Goal: Transaction & Acquisition: Purchase product/service

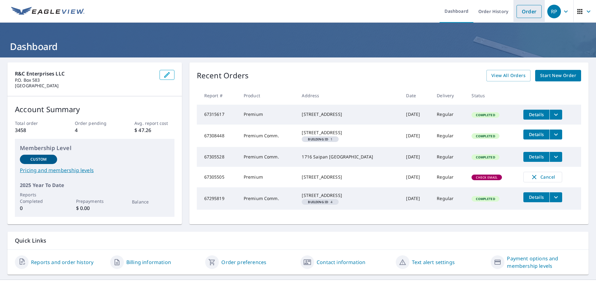
click at [524, 6] on link "Order" at bounding box center [529, 11] width 25 height 13
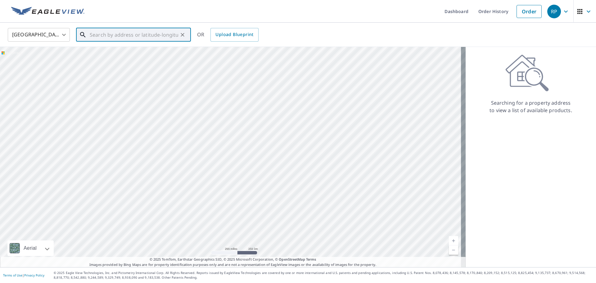
click at [110, 33] on input "text" at bounding box center [134, 34] width 88 height 17
click at [161, 52] on span "[STREET_ADDRESS]" at bounding box center [137, 52] width 98 height 7
type input "[STREET_ADDRESS]"
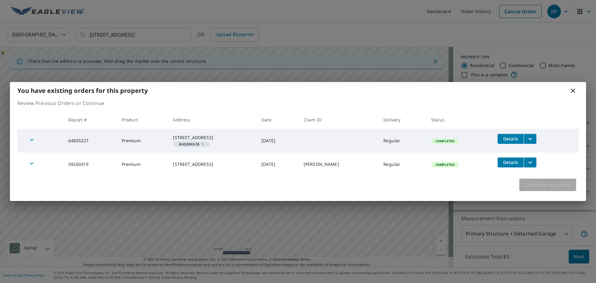
click at [560, 186] on span "Continue my order" at bounding box center [547, 184] width 47 height 9
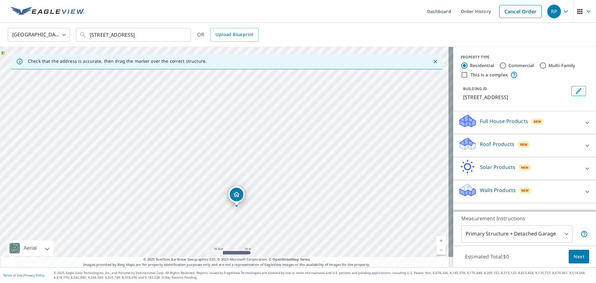
drag, startPoint x: 138, startPoint y: 91, endPoint x: 151, endPoint y: 140, distance: 51.1
click at [151, 140] on div "[STREET_ADDRESS]" at bounding box center [226, 157] width 453 height 220
drag, startPoint x: 236, startPoint y: 199, endPoint x: 174, endPoint y: 145, distance: 83.0
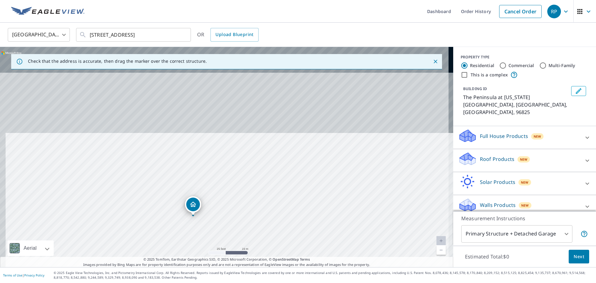
drag, startPoint x: 188, startPoint y: 177, endPoint x: 199, endPoint y: 253, distance: 76.8
click at [194, 265] on div "Check that the address is accurate, then drag the marker over the correct struc…" at bounding box center [226, 157] width 453 height 220
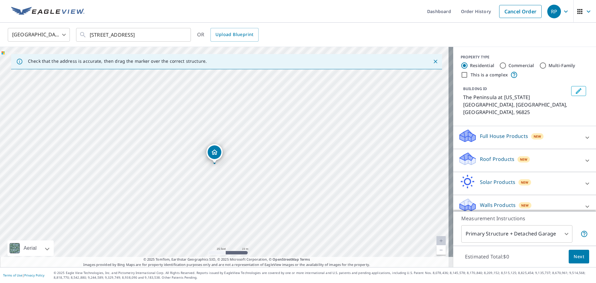
click at [215, 197] on div "The Peninsula at [US_STATE][GEOGRAPHIC_DATA]" at bounding box center [226, 157] width 453 height 220
click at [577, 255] on span "Next" at bounding box center [579, 257] width 11 height 8
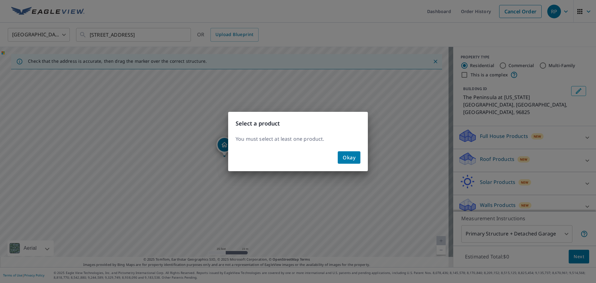
click at [356, 155] on button "Okay" at bounding box center [349, 157] width 23 height 12
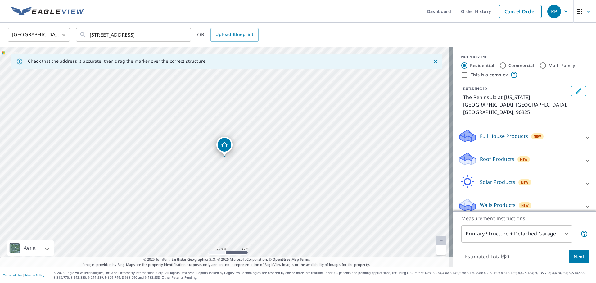
click at [558, 152] on div "Roof Products New" at bounding box center [519, 161] width 122 height 18
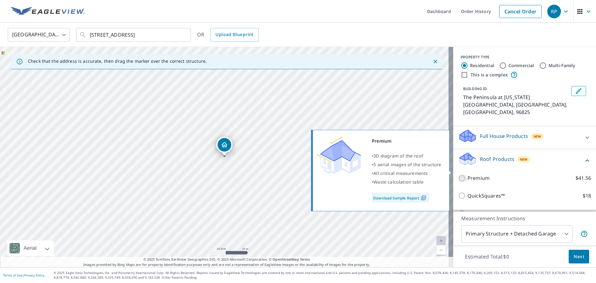
click at [458, 175] on input "Premium $41.56" at bounding box center [462, 178] width 9 height 7
checkbox input "true"
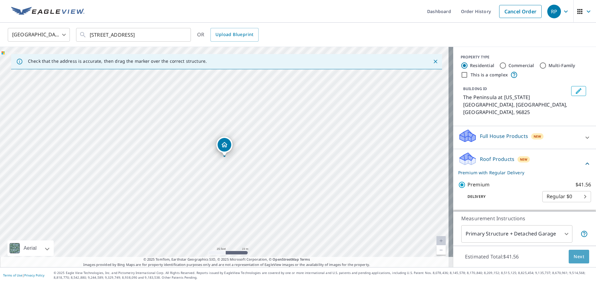
click at [574, 256] on span "Next" at bounding box center [579, 257] width 11 height 8
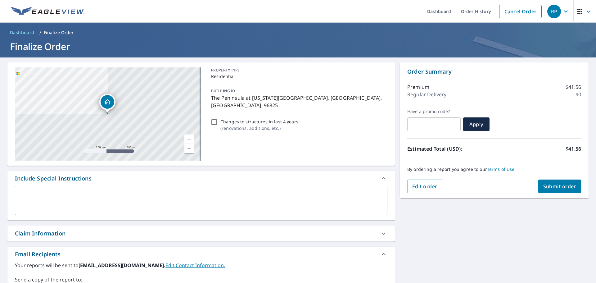
click at [104, 231] on div "Claim Information" at bounding box center [195, 233] width 361 height 8
checkbox input "true"
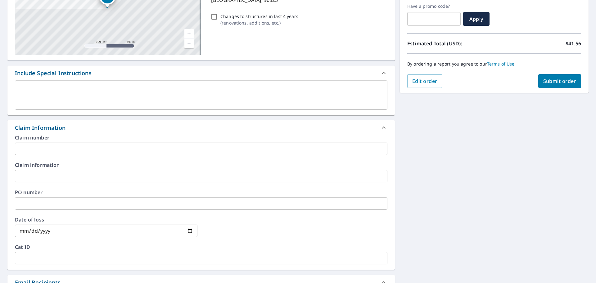
scroll to position [124, 0]
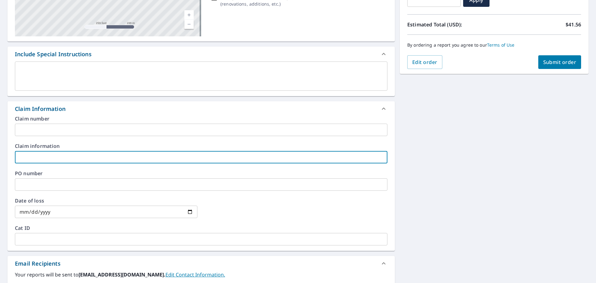
click at [55, 157] on input "text" at bounding box center [201, 157] width 373 height 12
type input "M"
checkbox input "true"
type input "Mi"
checkbox input "true"
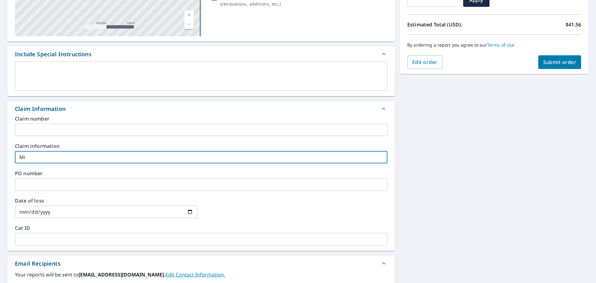
type input "Mic"
checkbox input "true"
type input "Mich"
checkbox input "true"
type input "Micha"
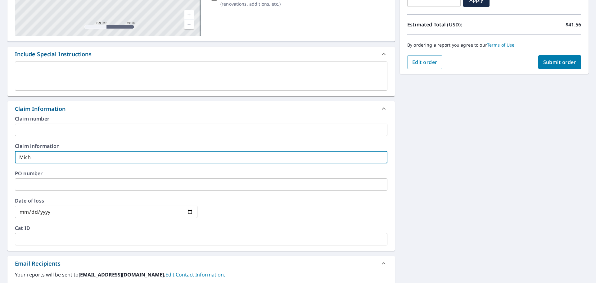
checkbox input "true"
type input "Michae"
checkbox input "true"
type input "[PERSON_NAME]"
checkbox input "true"
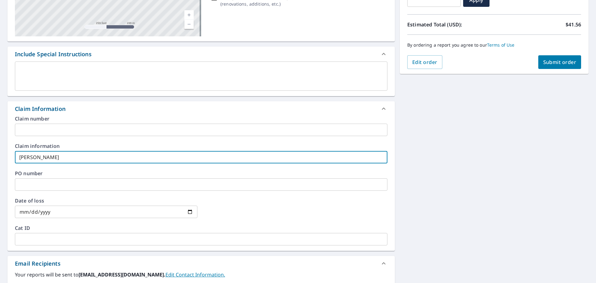
type input "[PERSON_NAME]"
checkbox input "true"
type input "[PERSON_NAME]"
checkbox input "true"
type input "[PERSON_NAME]"
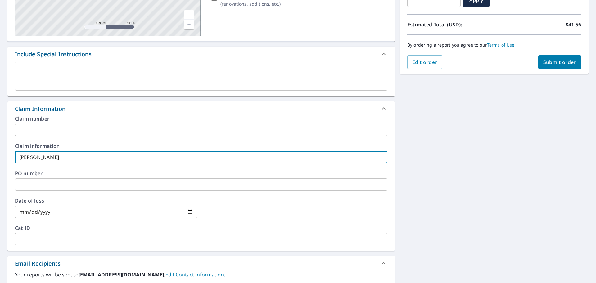
checkbox input "true"
type input "[PERSON_NAME]"
checkbox input "true"
type input "[PERSON_NAME]"
checkbox input "true"
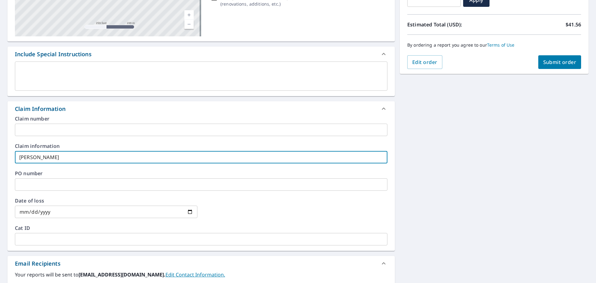
type input "[PERSON_NAME]"
checkbox input "true"
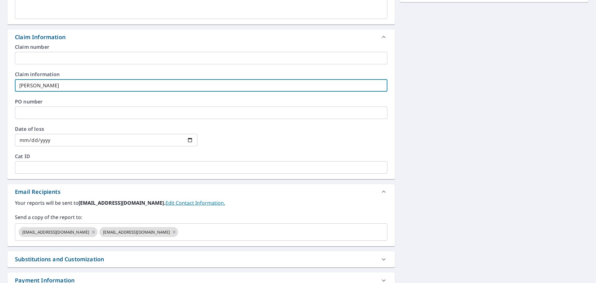
scroll to position [110, 0]
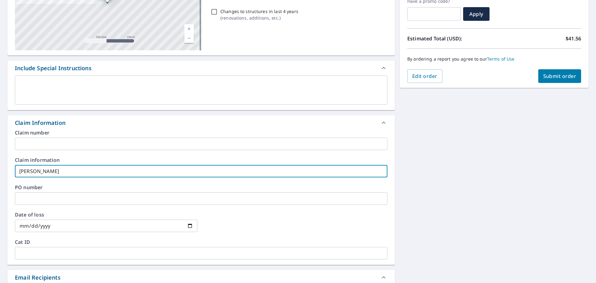
type input "[PERSON_NAME]"
click at [559, 74] on span "Submit order" at bounding box center [559, 76] width 33 height 7
checkbox input "true"
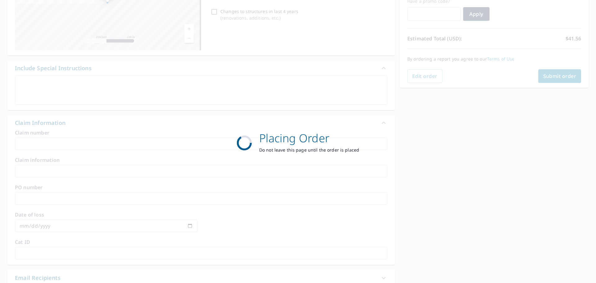
scroll to position [83, 0]
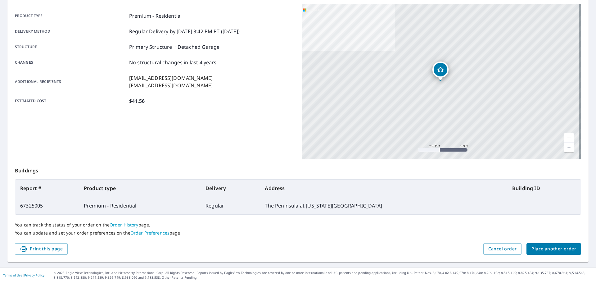
click at [545, 248] on span "Place another order" at bounding box center [554, 249] width 45 height 8
